Goal: Task Accomplishment & Management: Complete application form

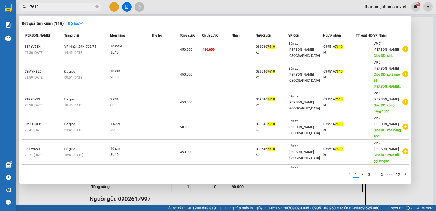
click at [66, 9] on input "7610" at bounding box center [62, 7] width 64 height 6
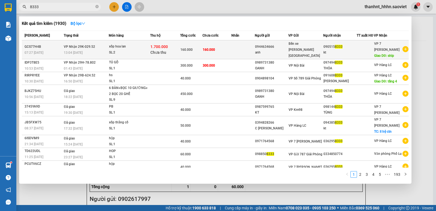
type input "8333"
click at [143, 48] on div "xốp hoa lan" at bounding box center [129, 47] width 41 height 6
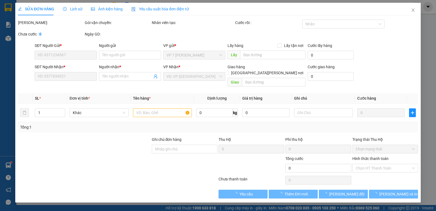
type input "0944634666"
type input "anh"
type input "0905158333"
type input "kt"
type input "ship"
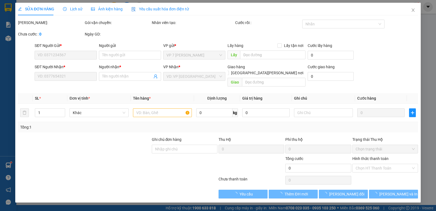
type input "1.700.000"
type input "30.000"
type input "160.000"
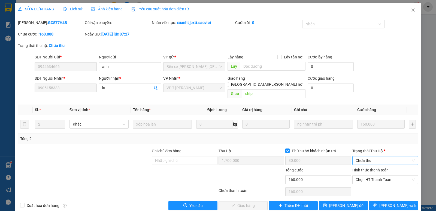
click at [375, 156] on span "Chưa thu" at bounding box center [384, 160] width 59 height 8
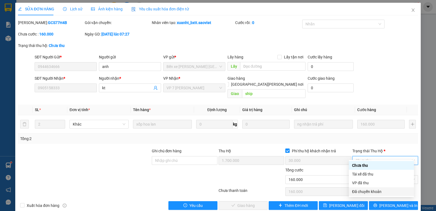
click at [373, 191] on div "Đã chuyển khoản" at bounding box center [381, 191] width 59 height 6
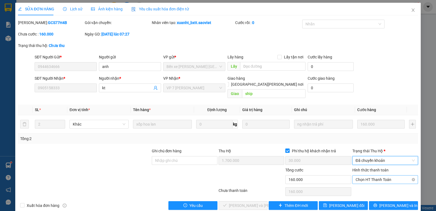
click at [373, 175] on span "Chọn HT Thanh Toán" at bounding box center [384, 179] width 59 height 8
click at [373, 192] on div "Chuyển khoản" at bounding box center [381, 193] width 59 height 6
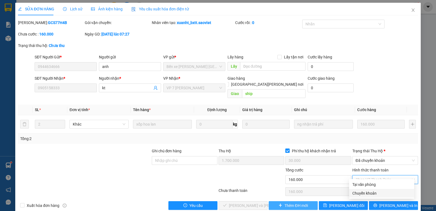
type input "0"
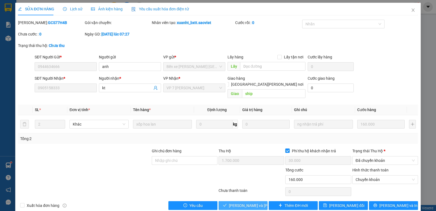
click at [246, 202] on span "[PERSON_NAME] và [PERSON_NAME] hàng" at bounding box center [266, 205] width 74 height 6
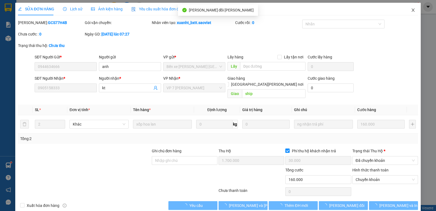
click at [411, 10] on icon "close" at bounding box center [413, 10] width 4 height 4
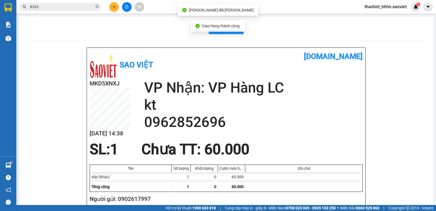
click at [64, 8] on input "8333" at bounding box center [62, 7] width 64 height 6
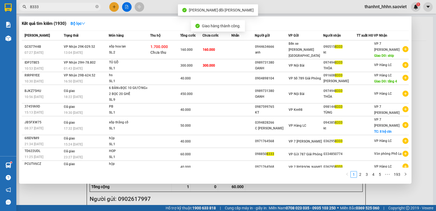
click at [64, 8] on input "8333" at bounding box center [62, 7] width 64 height 6
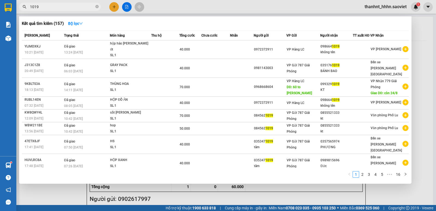
click at [50, 7] on input "1019" at bounding box center [62, 7] width 64 height 6
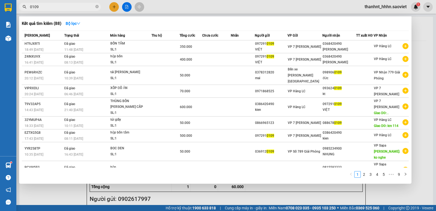
click at [56, 7] on input "0109" at bounding box center [62, 7] width 64 height 6
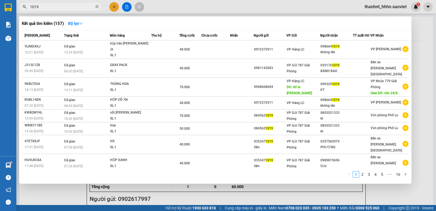
click at [56, 7] on input "1019" at bounding box center [62, 7] width 64 height 6
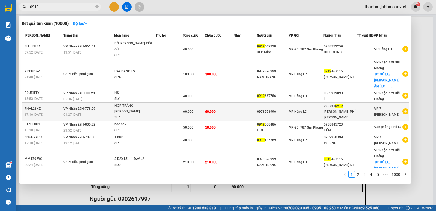
type input "0919"
click at [162, 107] on td at bounding box center [169, 111] width 27 height 19
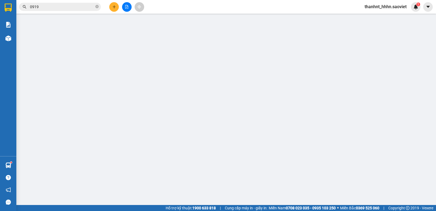
type input "0978551996"
type input "0327610919"
type input "[PERSON_NAME] PHỈ [PERSON_NAME]"
type input "60.000"
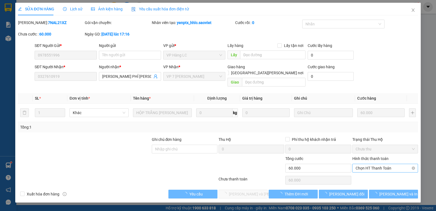
click at [370, 164] on span "Chọn HT Thanh Toán" at bounding box center [384, 168] width 59 height 8
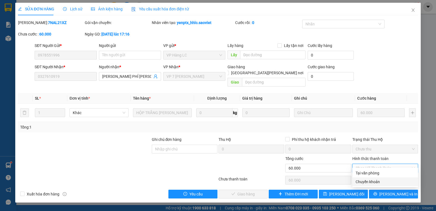
click at [367, 181] on div "Chuyển khoản" at bounding box center [384, 181] width 59 height 6
type input "0"
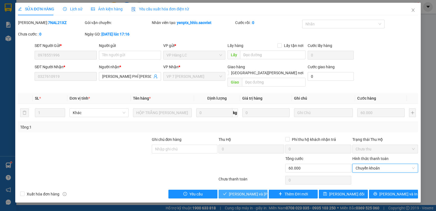
click at [249, 191] on span "[PERSON_NAME] và [PERSON_NAME] hàng" at bounding box center [266, 194] width 74 height 6
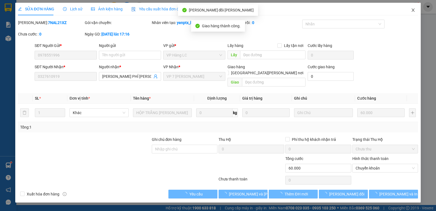
click at [413, 10] on icon "close" at bounding box center [412, 9] width 3 height 3
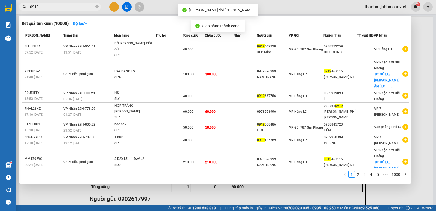
click at [66, 8] on input "0919" at bounding box center [62, 7] width 64 height 6
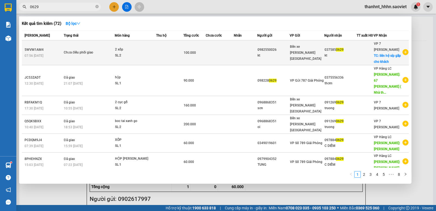
type input "0629"
click at [150, 59] on div "SL: 2" at bounding box center [135, 56] width 41 height 6
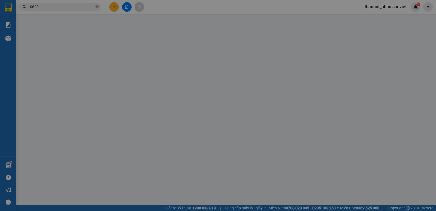
type input "0982550026"
type input "kt"
type input "0375850629"
type input "kt"
checkbox input "true"
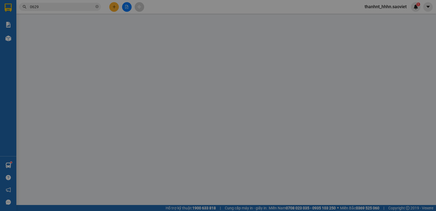
type input "liên hệ síp gấp cho khách"
type input "100.000"
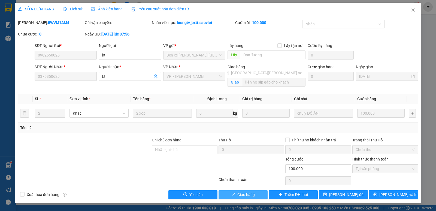
click at [243, 197] on span "Giao hàng" at bounding box center [245, 194] width 17 height 6
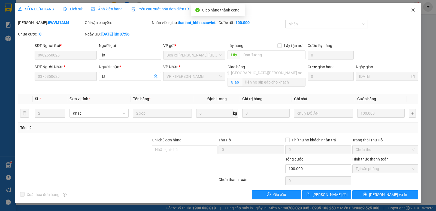
click at [412, 9] on icon "close" at bounding box center [413, 10] width 4 height 4
